Goal: Task Accomplishment & Management: Manage account settings

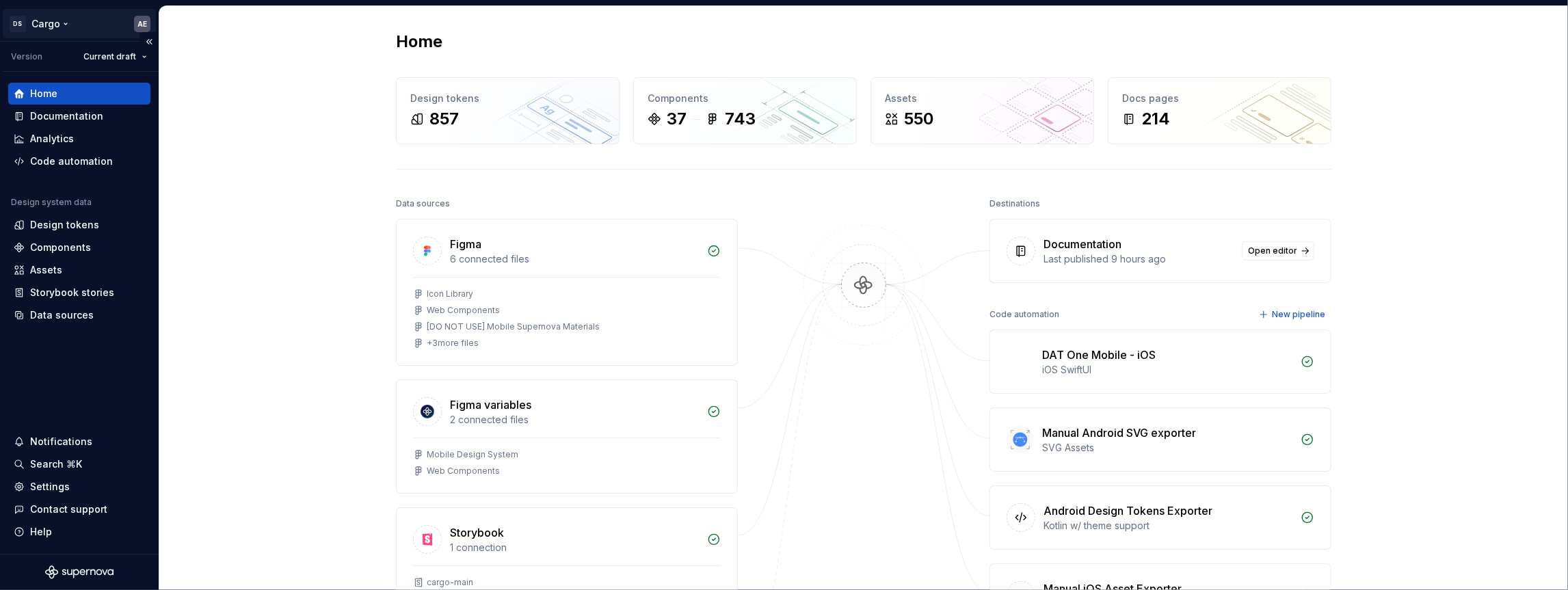
click at [140, 25] on html "DS Cargo AE Version Current draft Home Documentation Analytics Code automation …" at bounding box center [784, 295] width 1568 height 590
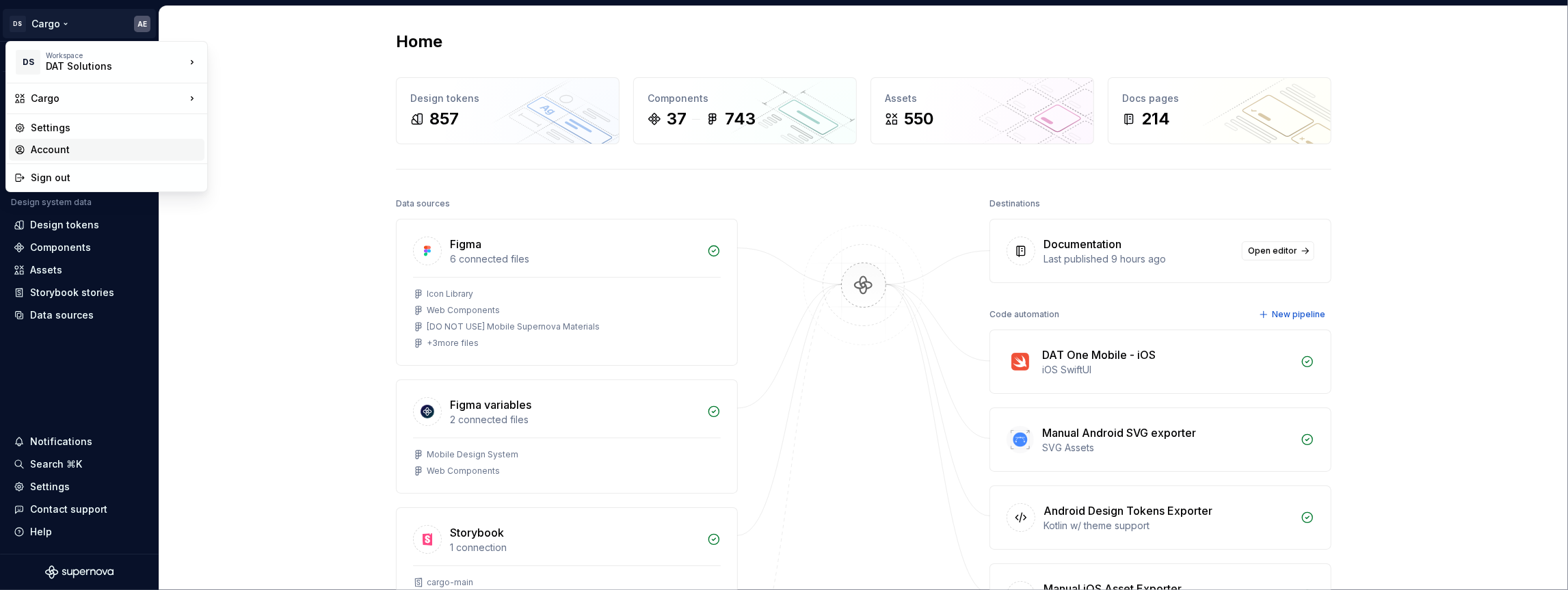
click at [66, 147] on div "Account" at bounding box center [115, 149] width 168 height 13
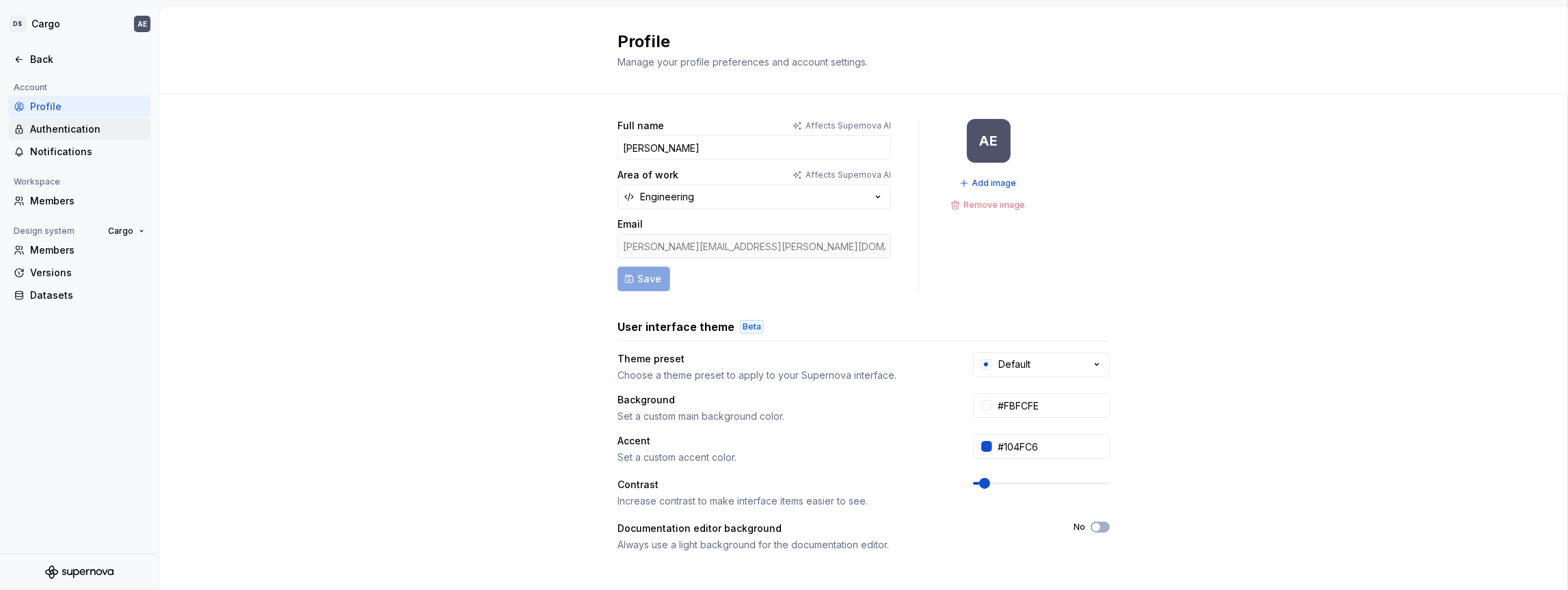
click at [69, 132] on div "Authentication" at bounding box center [88, 129] width 115 height 13
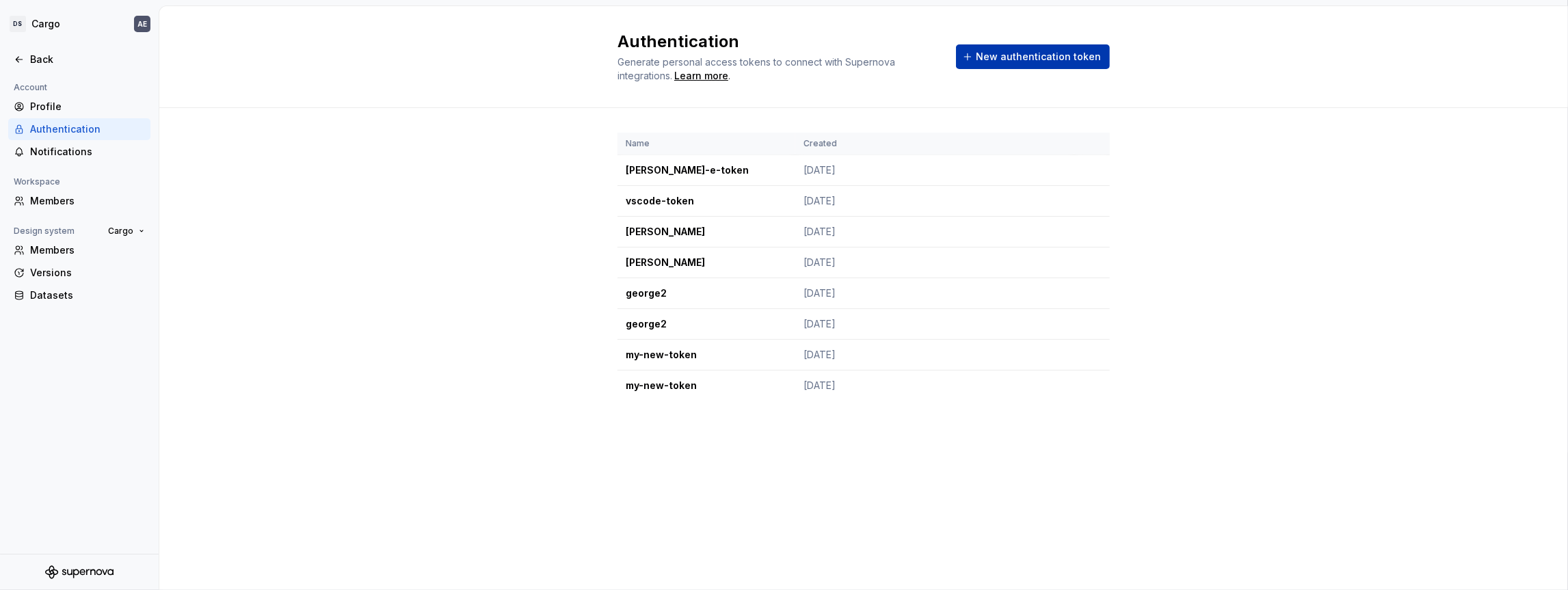
click at [1038, 59] on span "New authentication token" at bounding box center [1038, 57] width 125 height 13
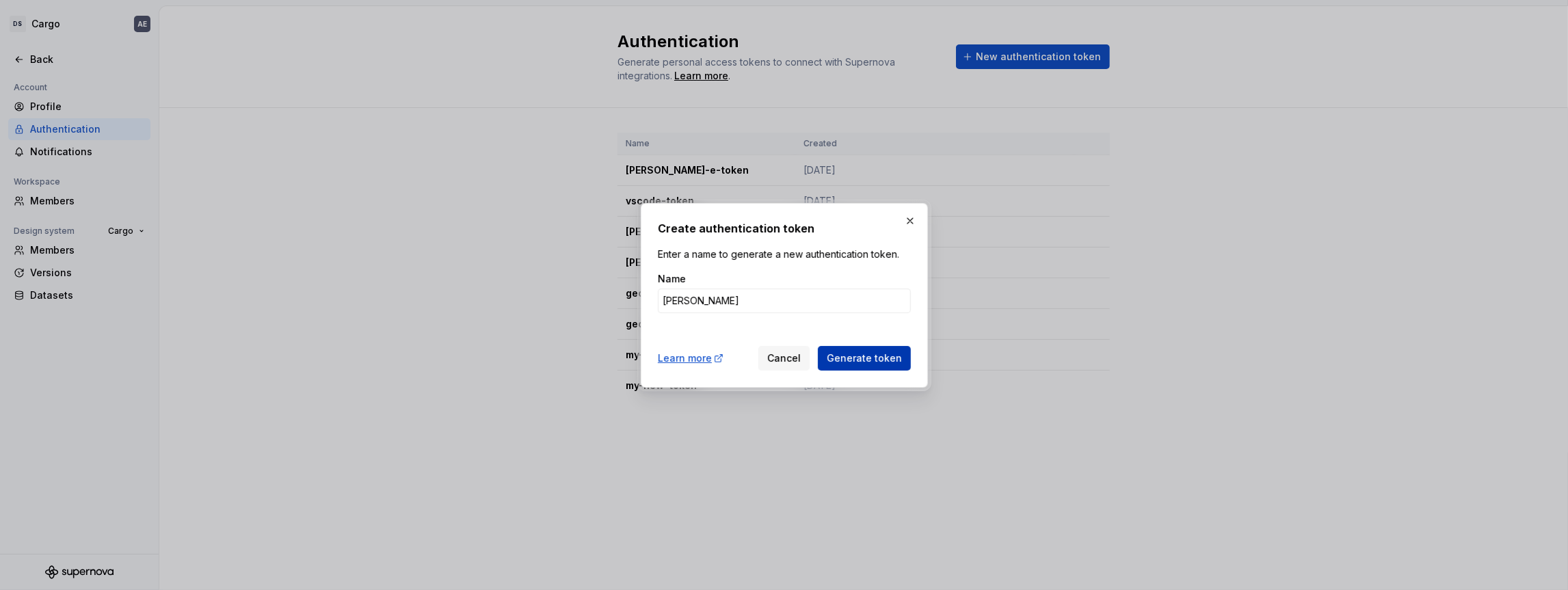
type input "[PERSON_NAME]"
click at [893, 354] on span "Generate token" at bounding box center [864, 358] width 75 height 13
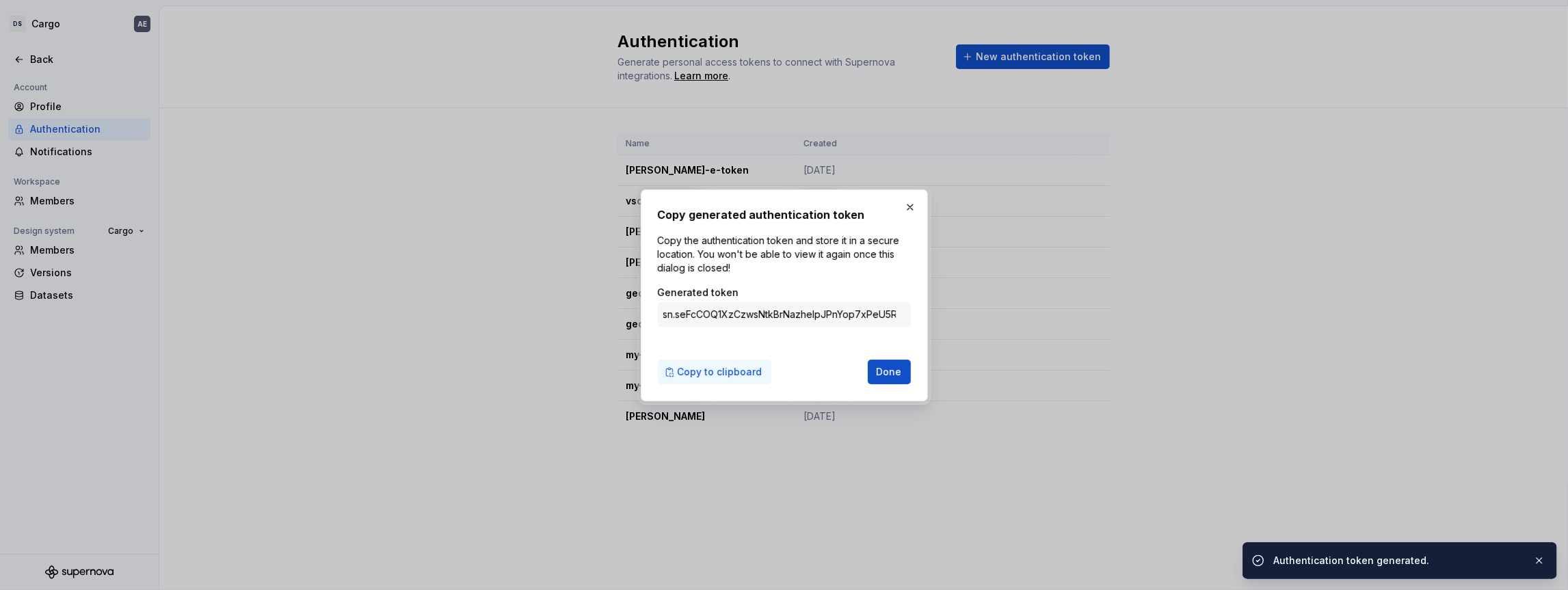
drag, startPoint x: 742, startPoint y: 375, endPoint x: 761, endPoint y: 364, distance: 22.0
click at [744, 374] on span "Copy to clipboard" at bounding box center [720, 371] width 85 height 13
